Goal: Task Accomplishment & Management: Complete application form

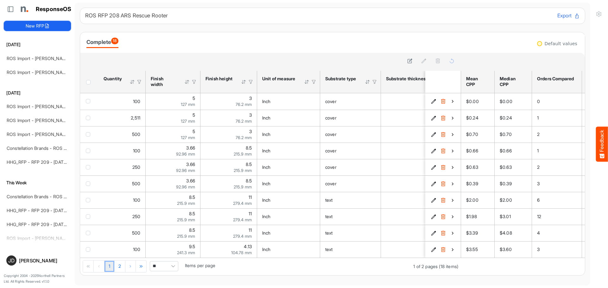
click at [37, 24] on button "New RFP" at bounding box center [37, 26] width 67 height 10
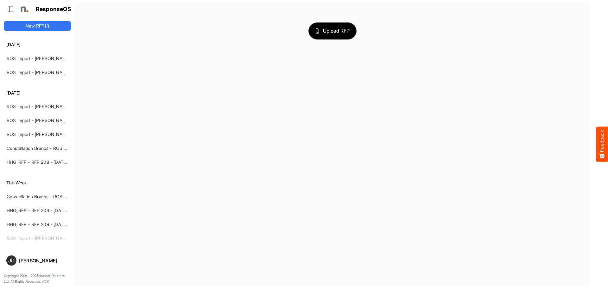
click at [335, 30] on span "Upload RFP" at bounding box center [332, 31] width 34 height 8
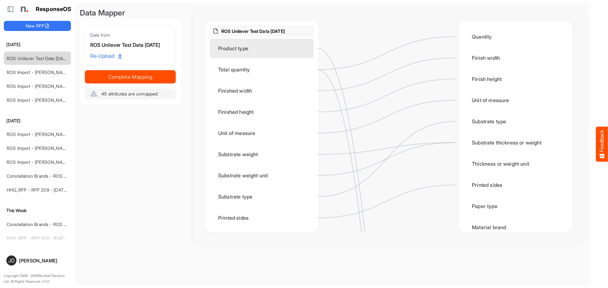
click at [253, 47] on div "Product type" at bounding box center [262, 49] width 104 height 20
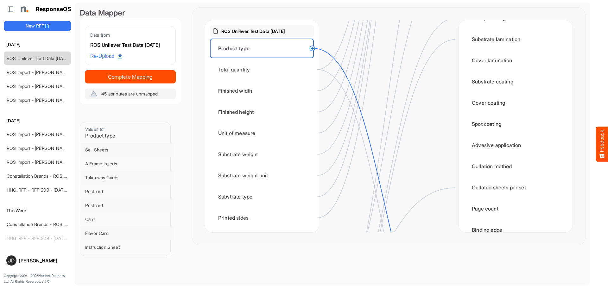
scroll to position [760, 0]
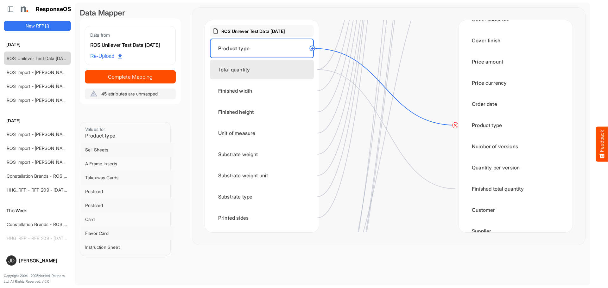
click at [265, 68] on div "Total quantity" at bounding box center [262, 70] width 104 height 20
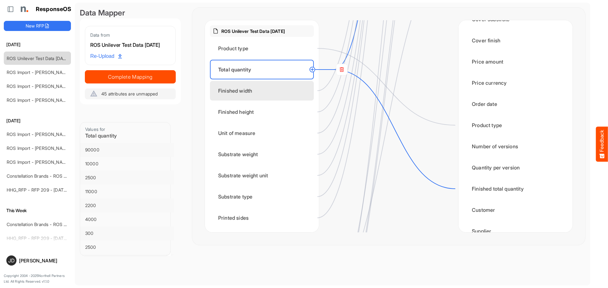
click at [257, 92] on div "Finished width" at bounding box center [262, 91] width 104 height 20
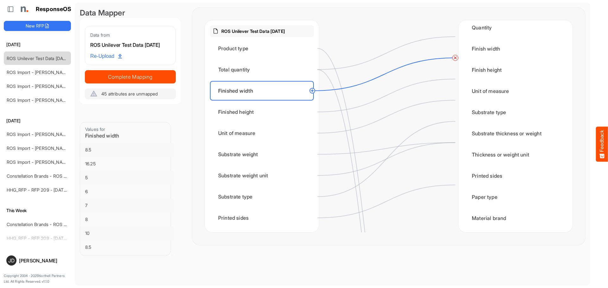
scroll to position [0, 0]
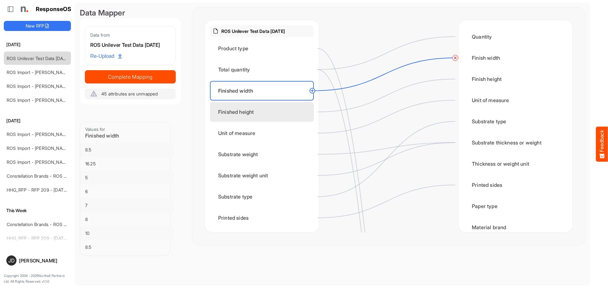
click at [268, 117] on div "Finished height" at bounding box center [262, 112] width 104 height 20
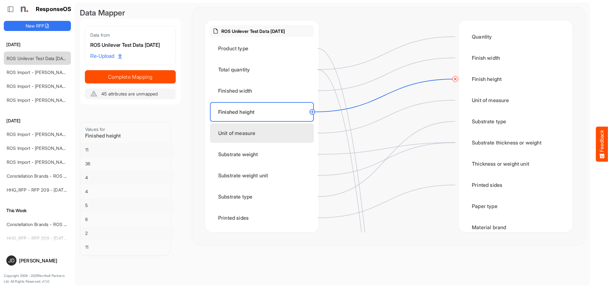
click at [258, 135] on div "Unit of measure" at bounding box center [262, 133] width 104 height 20
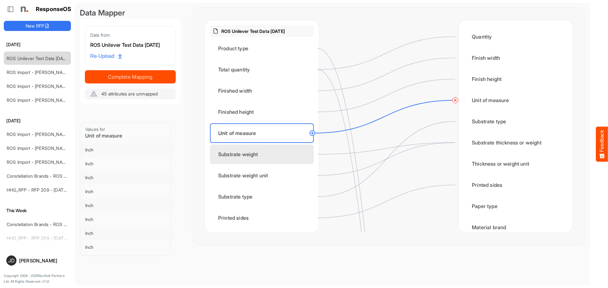
click at [254, 152] on div "Substrate weight" at bounding box center [262, 155] width 104 height 20
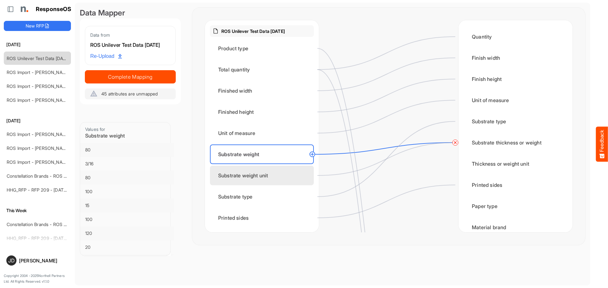
click at [253, 174] on div "Substrate weight unit" at bounding box center [262, 176] width 104 height 20
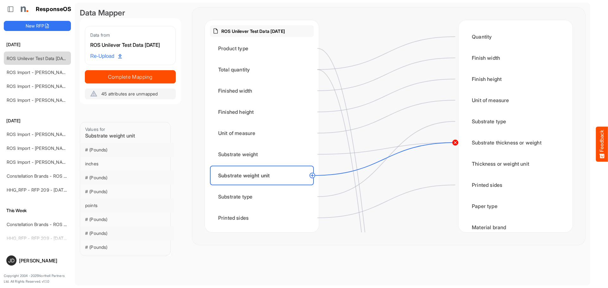
click at [457, 144] on circle at bounding box center [455, 143] width 8 height 8
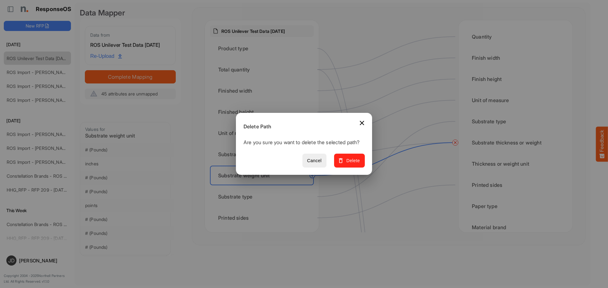
click at [355, 165] on span "Delete" at bounding box center [349, 161] width 21 height 8
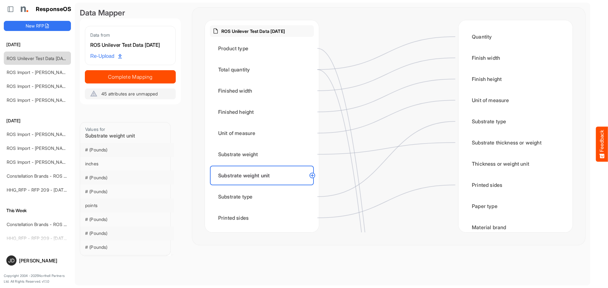
click at [312, 176] on circle at bounding box center [312, 176] width 8 height 8
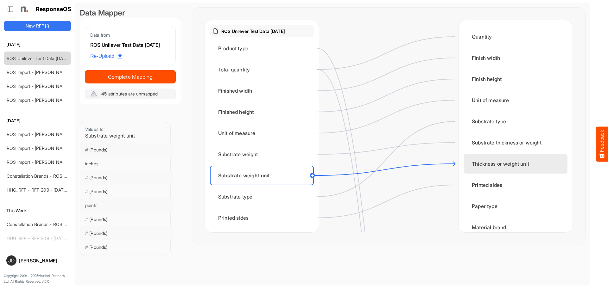
click at [490, 165] on div "Thickness or weight unit" at bounding box center [515, 164] width 104 height 20
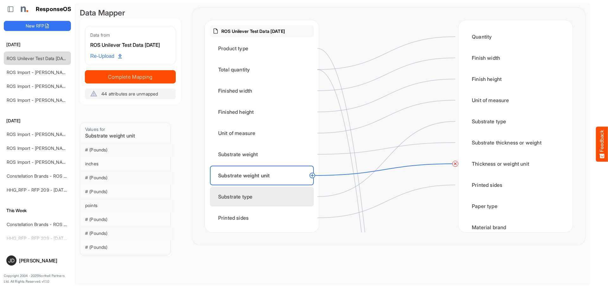
click at [270, 193] on div "Substrate type" at bounding box center [262, 197] width 104 height 20
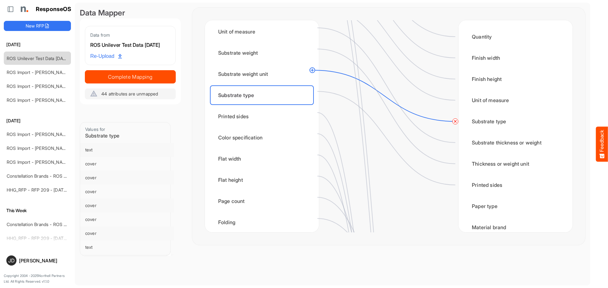
scroll to position [127, 0]
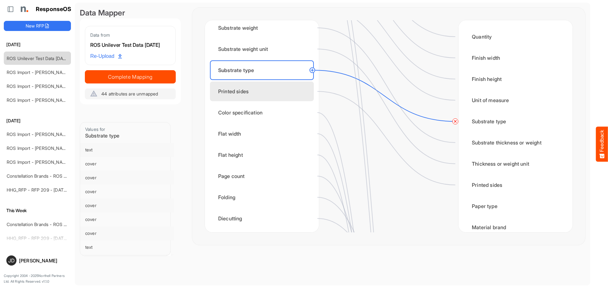
click at [264, 96] on div "Printed sides" at bounding box center [262, 92] width 104 height 20
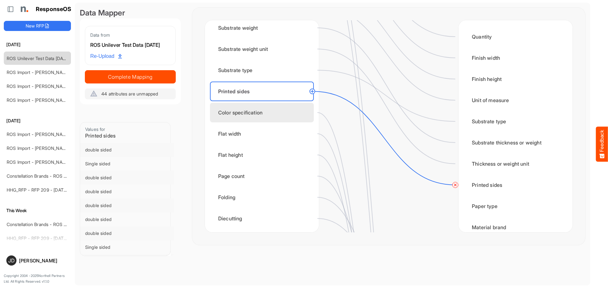
click at [257, 113] on div "Color specification" at bounding box center [262, 113] width 104 height 20
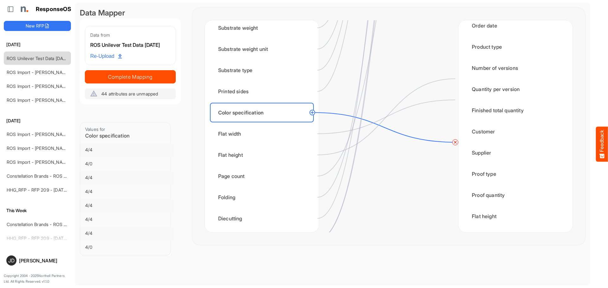
scroll to position [1013, 0]
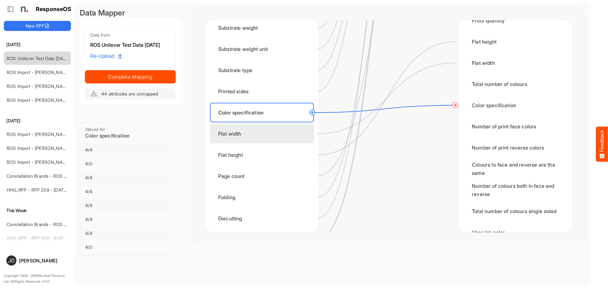
click at [265, 135] on div "Flat width" at bounding box center [262, 134] width 104 height 20
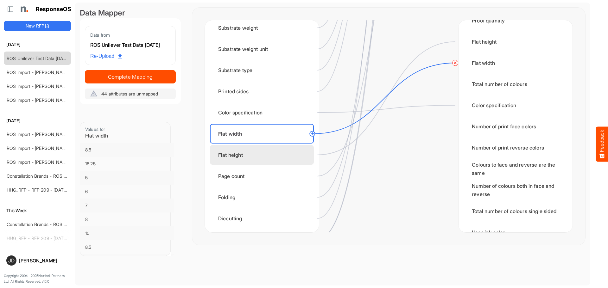
click at [253, 154] on div "Flat height" at bounding box center [262, 155] width 104 height 20
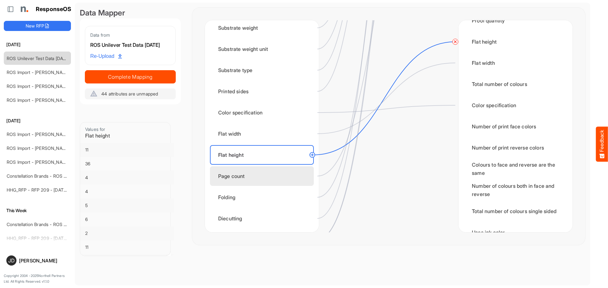
click at [244, 175] on div "Page count" at bounding box center [262, 177] width 104 height 20
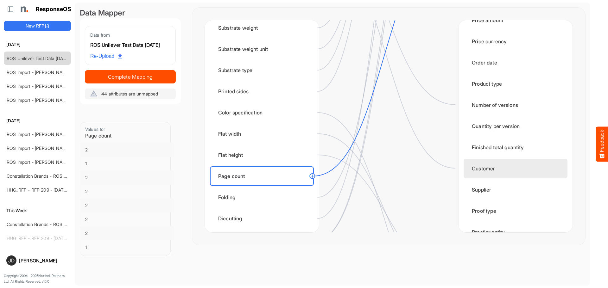
scroll to position [633, 0]
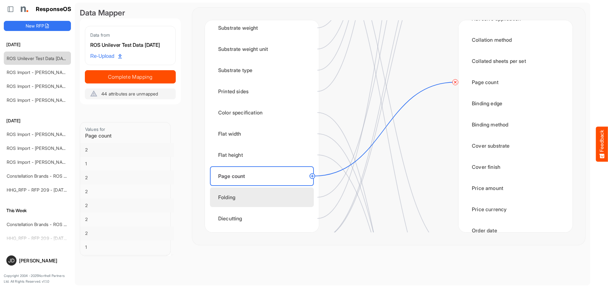
click at [272, 201] on div "Folding" at bounding box center [262, 198] width 104 height 20
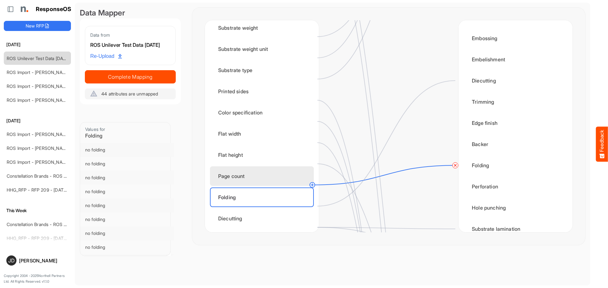
scroll to position [150, 0]
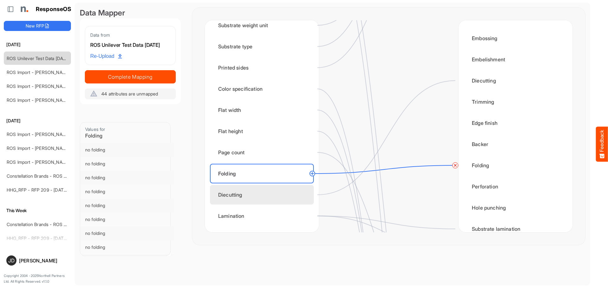
click at [255, 196] on div "Diecutting" at bounding box center [262, 195] width 104 height 20
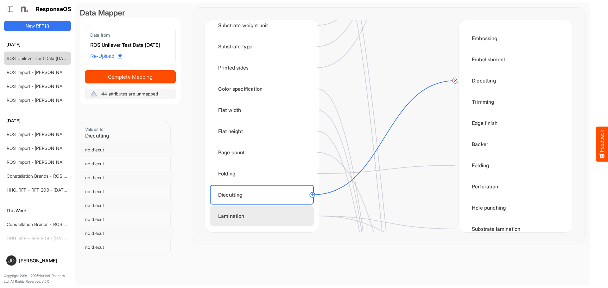
click at [244, 212] on div "Lamination" at bounding box center [262, 216] width 104 height 20
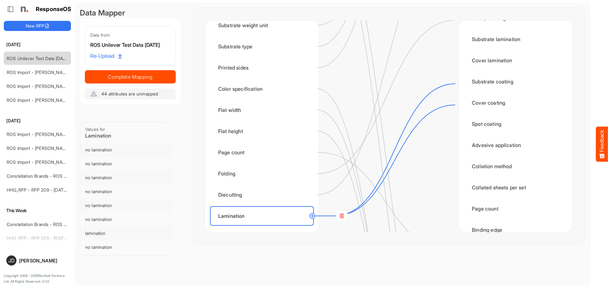
scroll to position [380, 0]
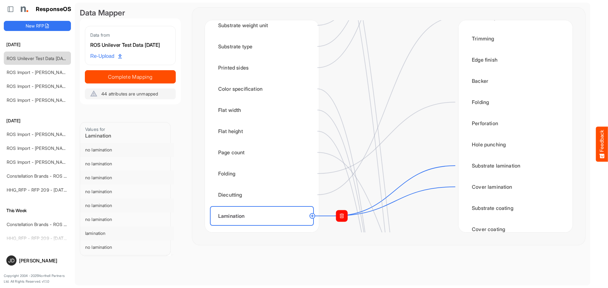
click at [341, 216] on rect at bounding box center [341, 216] width 11 height 11
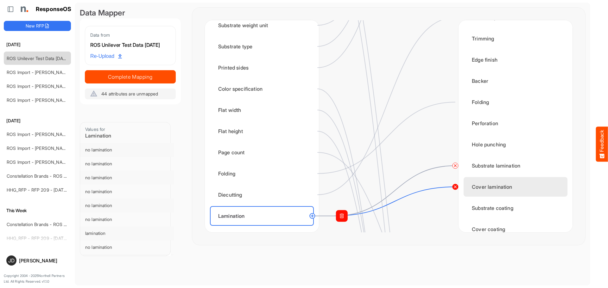
click at [456, 188] on circle at bounding box center [455, 187] width 8 height 8
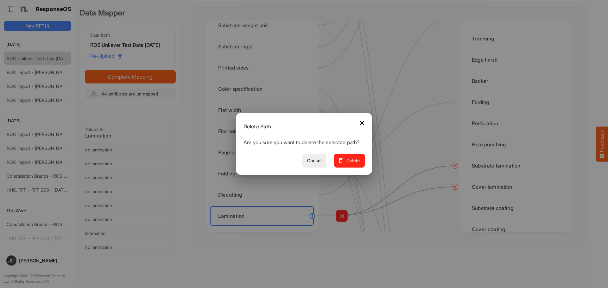
click at [352, 165] on span "Delete" at bounding box center [349, 161] width 21 height 8
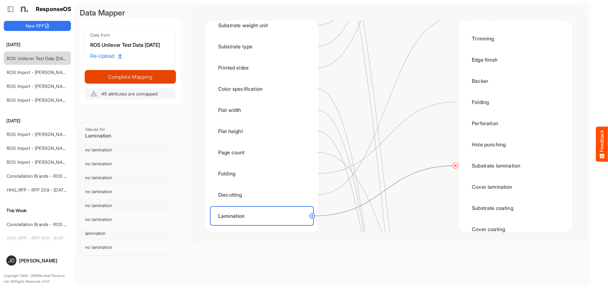
click at [101, 81] on span "Complete Mapping" at bounding box center [130, 76] width 90 height 9
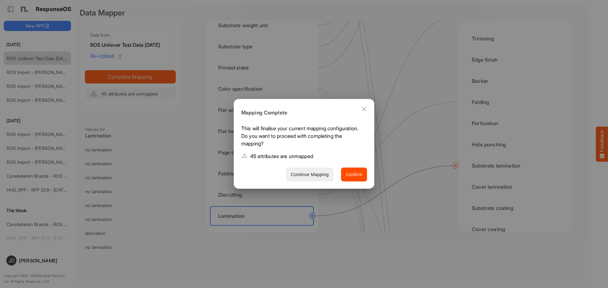
click at [318, 175] on span "Continue Mapping" at bounding box center [310, 175] width 38 height 8
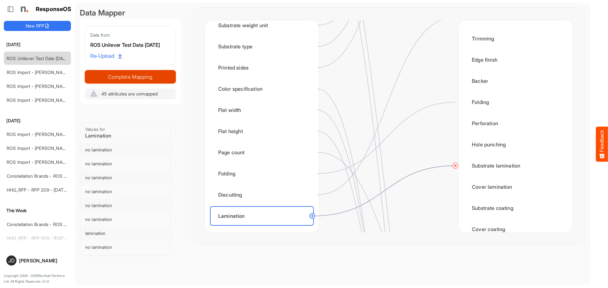
click at [150, 81] on span "Complete Mapping" at bounding box center [130, 76] width 90 height 9
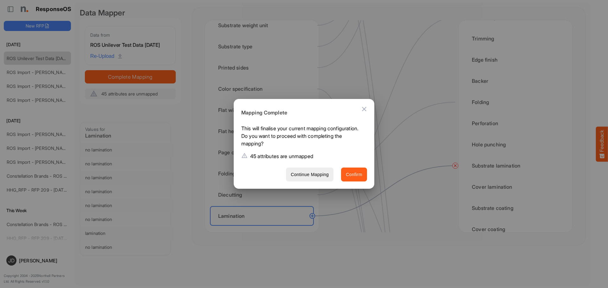
click at [356, 177] on span "Confirm" at bounding box center [354, 175] width 16 height 8
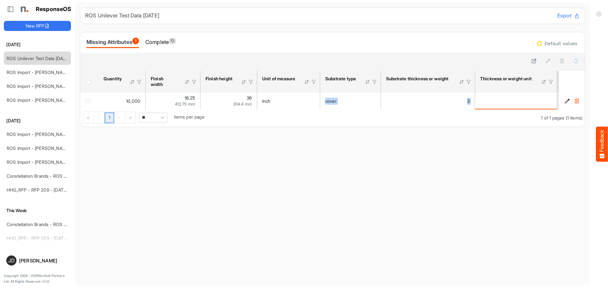
drag, startPoint x: 303, startPoint y: 109, endPoint x: 307, endPoint y: 111, distance: 5.1
click at [307, 111] on div "sfgrid225hwmh1pwu_header_table Press Enter to sort. Press Alt Down to open filt…" at bounding box center [332, 99] width 505 height 56
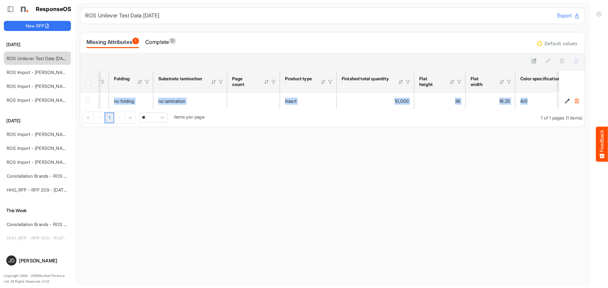
click at [467, 142] on main "ROS Unilever Test Data [DATE] Export Missing Attributes 1 Complete 12 Default v…" at bounding box center [332, 144] width 515 height 283
click at [440, 114] on div "1 1 of 1 pages (1 items) ** Items per page" at bounding box center [332, 118] width 505 height 17
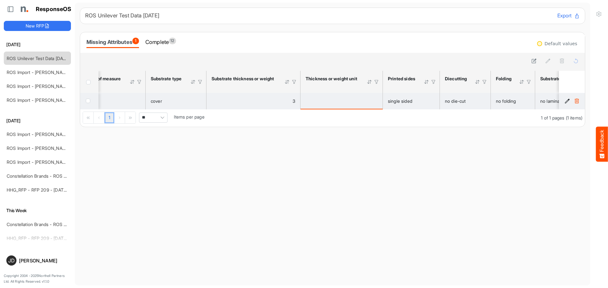
click at [329, 97] on div "is template cell Column Header httpsnorthellcomontologiesmapping-rulesmaterialh…" at bounding box center [341, 100] width 72 height 7
click at [367, 104] on div "is template cell Column Header httpsnorthellcomontologiesmapping-rulesmaterialh…" at bounding box center [341, 100] width 72 height 7
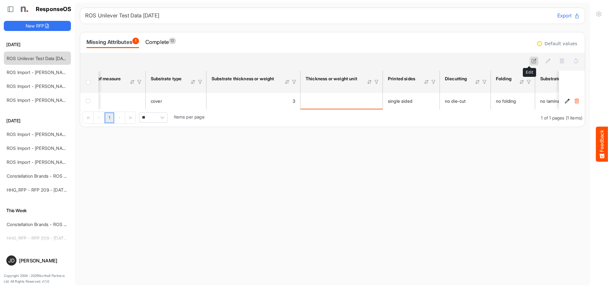
click at [531, 62] on icon at bounding box center [533, 60] width 5 height 5
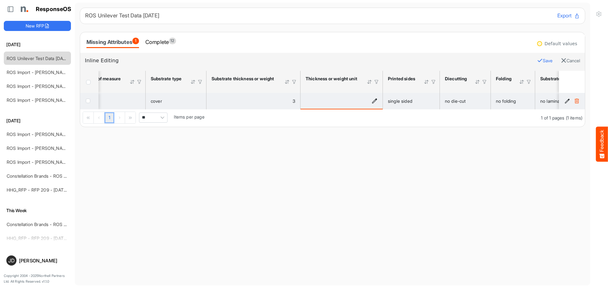
click at [355, 101] on div "is template cell Column Header httpsnorthellcomontologiesmapping-rulesmaterialh…" at bounding box center [341, 100] width 72 height 7
click at [373, 100] on icon "is template cell Column Header httpsnorthellcomontologiesmapping-rulesmaterialh…" at bounding box center [374, 100] width 5 height 5
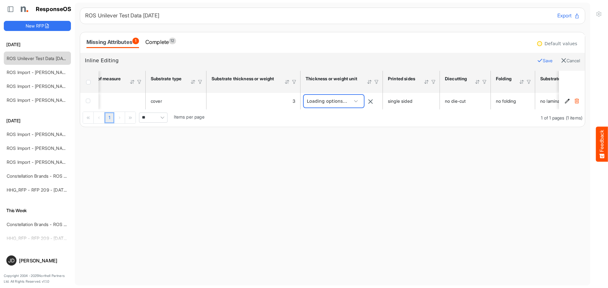
click at [361, 104] on span at bounding box center [355, 101] width 9 height 9
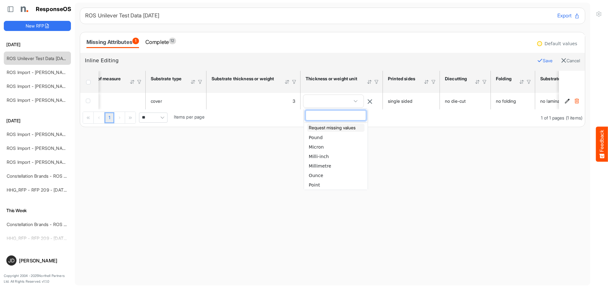
click at [345, 129] on button "Request missing values" at bounding box center [335, 128] width 57 height 8
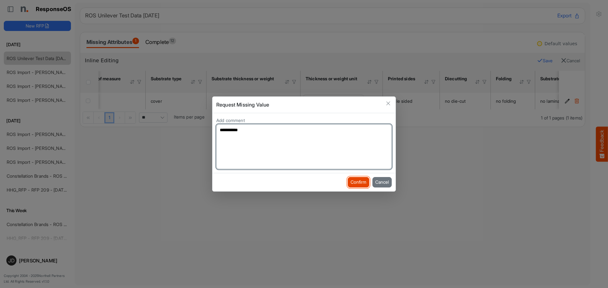
type textarea "**********"
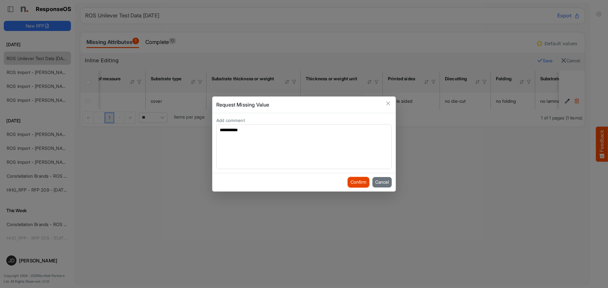
click at [357, 184] on button "Confirm" at bounding box center [359, 182] width 22 height 10
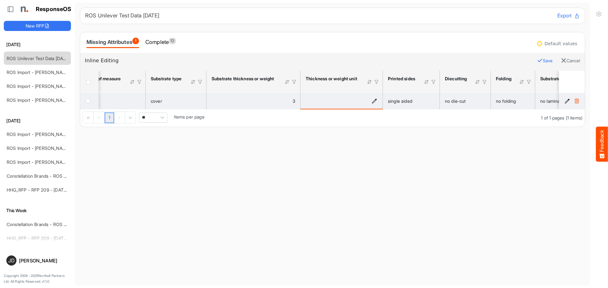
click at [374, 100] on icon "is template cell Column Header httpsnorthellcomontologiesmapping-rulesmaterialh…" at bounding box center [374, 100] width 5 height 5
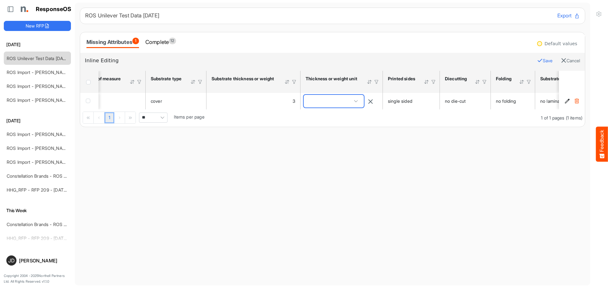
click at [361, 102] on span at bounding box center [355, 101] width 9 height 9
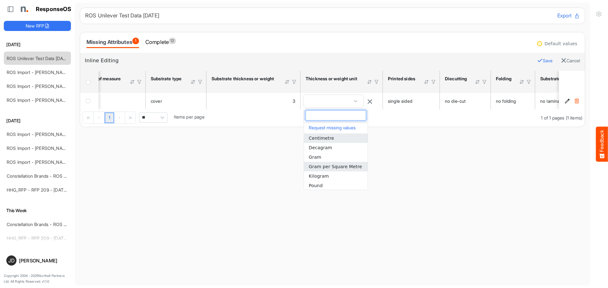
scroll to position [48, 0]
click at [330, 155] on li "Milli-inch" at bounding box center [336, 156] width 64 height 9
type input "**********"
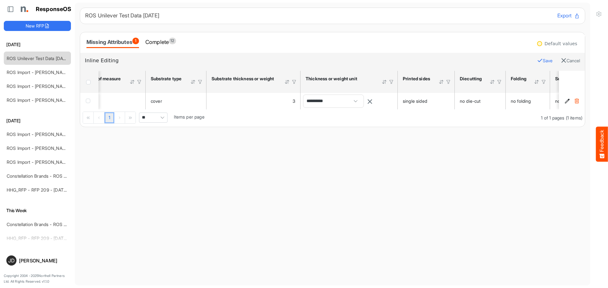
click at [353, 171] on main "ROS Unilever Test Data [DATE] Export Missing Attributes 1 Complete 12 Default v…" at bounding box center [332, 144] width 515 height 283
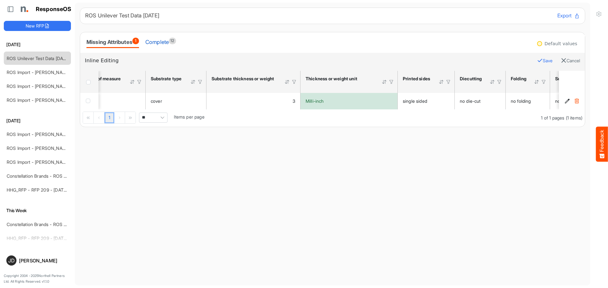
click at [169, 38] on div "Complete 12" at bounding box center [160, 42] width 31 height 9
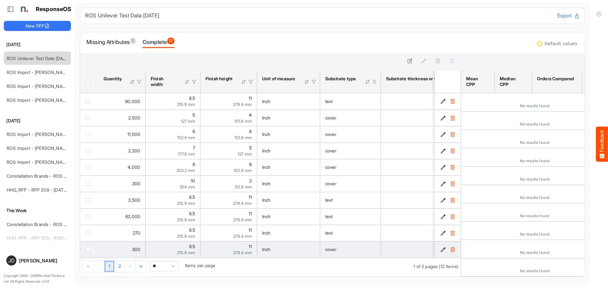
click at [204, 258] on td "11 279.4 mm" at bounding box center [228, 250] width 57 height 16
drag, startPoint x: 204, startPoint y: 258, endPoint x: 217, endPoint y: 258, distance: 12.7
click at [217, 258] on td "11 279.4 mm" at bounding box center [228, 250] width 57 height 16
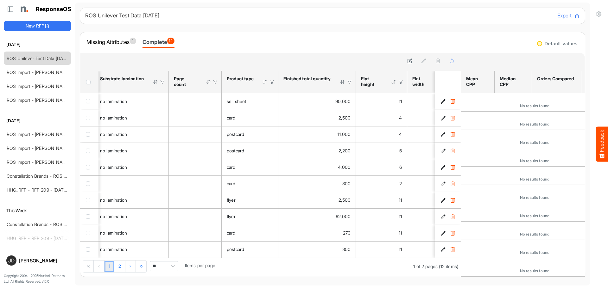
scroll to position [0, 482]
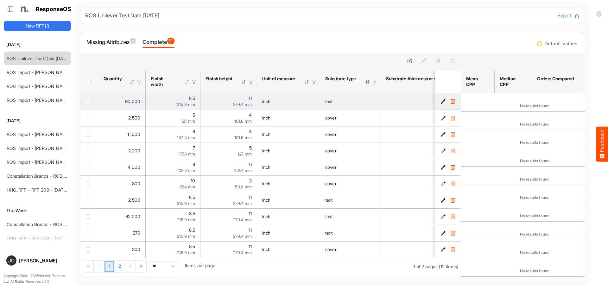
click at [440, 101] on icon "1ef4292b-b6d8-4c35-910f-6c746c60e13e is template cell Column Header" at bounding box center [442, 101] width 5 height 5
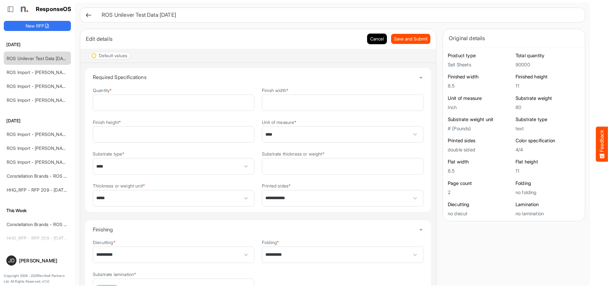
click at [371, 41] on button "Cancel" at bounding box center [376, 39] width 19 height 10
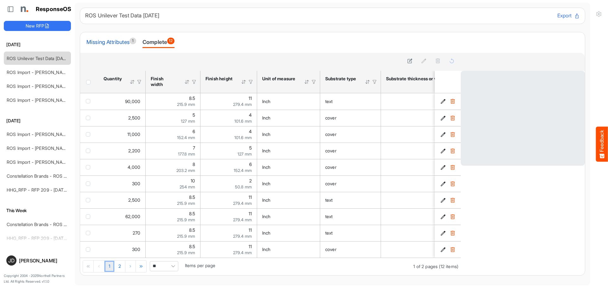
click at [127, 41] on div "Missing Attributes 1" at bounding box center [111, 42] width 50 height 9
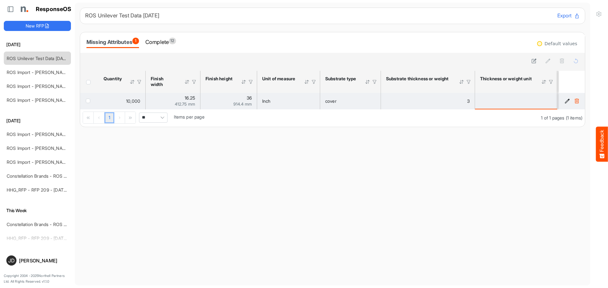
click at [564, 98] on button "a0f10f75-aa85-4099-8160-7b23bcd74f61 is template cell Column Header" at bounding box center [567, 101] width 6 height 6
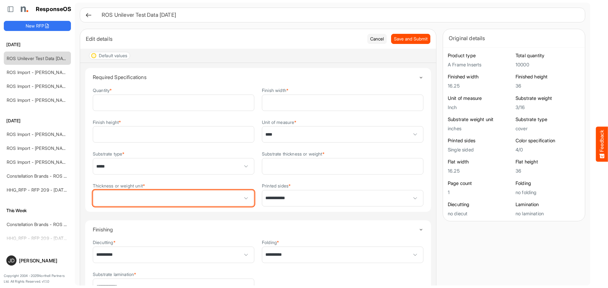
click at [243, 199] on span at bounding box center [245, 198] width 9 height 9
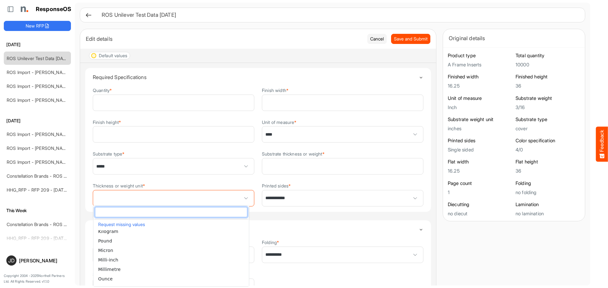
scroll to position [46, 0]
click at [181, 259] on li "Milli-inch" at bounding box center [170, 255] width 155 height 9
type input "**********"
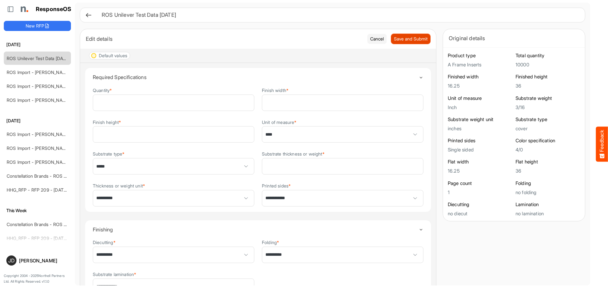
click at [402, 39] on span "Save and Submit" at bounding box center [411, 38] width 34 height 7
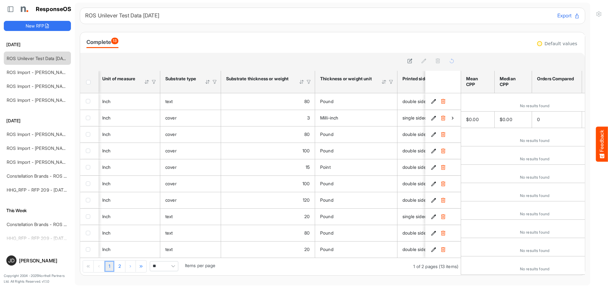
scroll to position [0, 212]
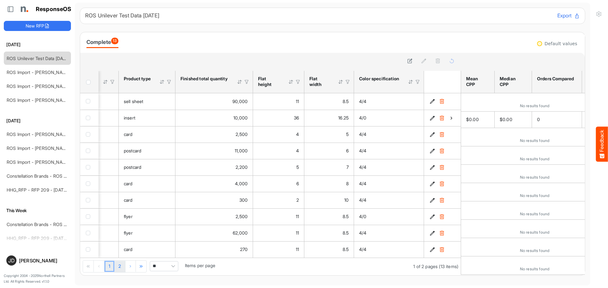
click at [121, 270] on link "2" at bounding box center [119, 266] width 11 height 11
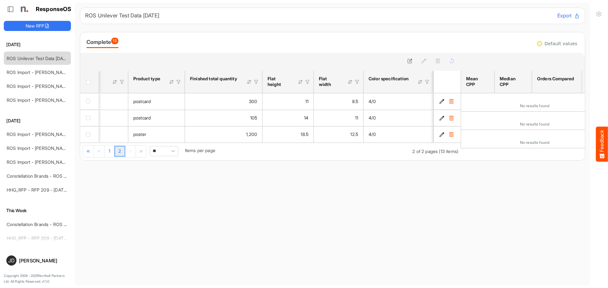
scroll to position [0, 713]
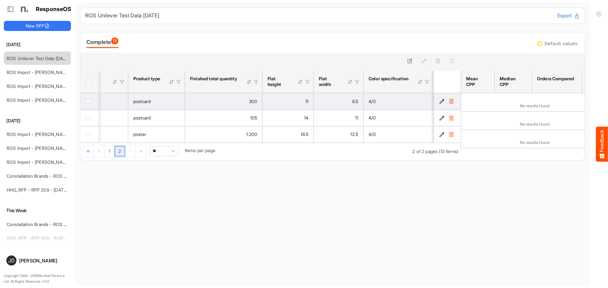
click at [439, 101] on icon "328ecb13-61bb-4ad6-afb1-fe54fc180891 is template cell Column Header" at bounding box center [441, 101] width 5 height 5
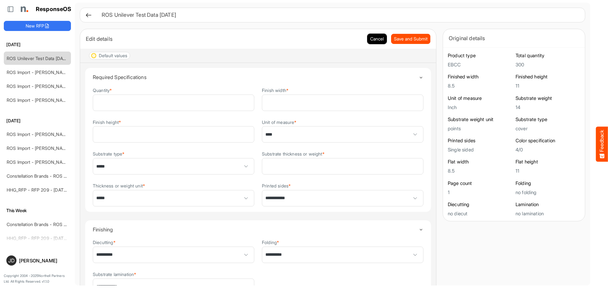
click at [372, 41] on button "Cancel" at bounding box center [376, 39] width 19 height 10
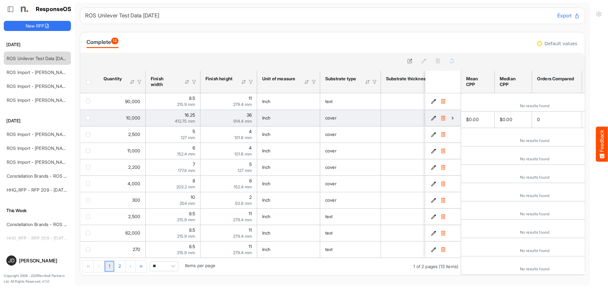
click at [450, 119] on icon "a0f10f75-aa85-4099-8160-7b23bcd74f61 is template cell Column Header" at bounding box center [452, 118] width 5 height 5
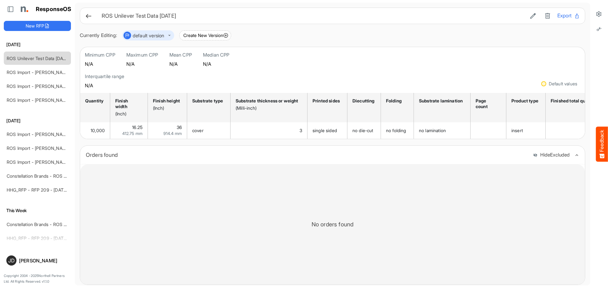
click at [89, 15] on icon at bounding box center [88, 16] width 7 height 7
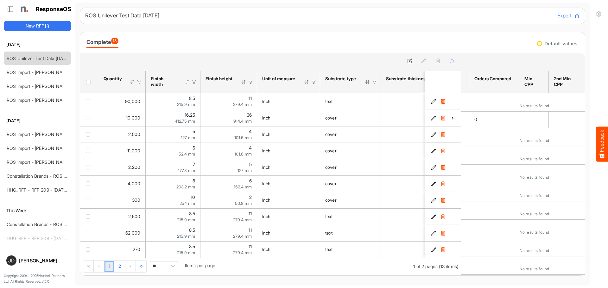
scroll to position [0, 91]
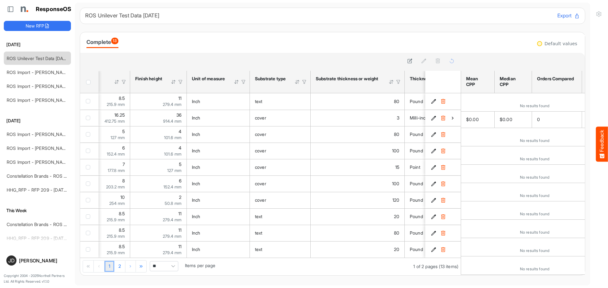
click at [173, 267] on span "Pagerdropdown" at bounding box center [172, 266] width 9 height 9
click at [162, 257] on li "All" at bounding box center [165, 257] width 28 height 9
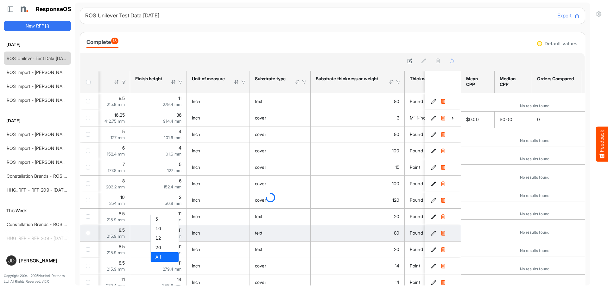
type input "***"
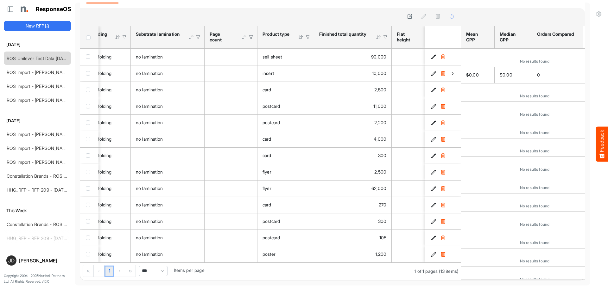
scroll to position [0, 628]
